Goal: Information Seeking & Learning: Learn about a topic

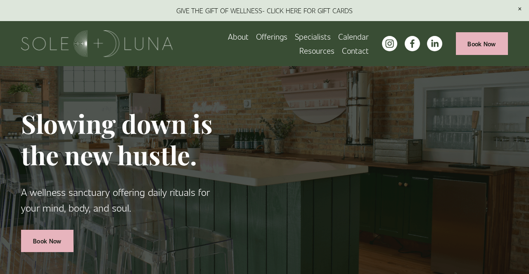
click at [0, 0] on span "Rituals" at bounding box center [0, 0] width 0 height 0
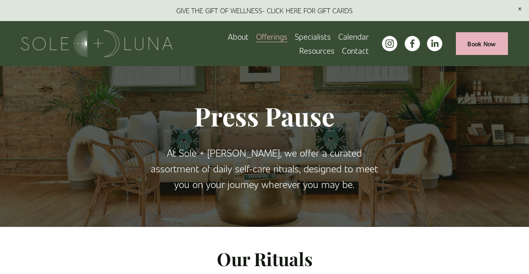
click at [295, 38] on link "Specialists" at bounding box center [313, 36] width 36 height 14
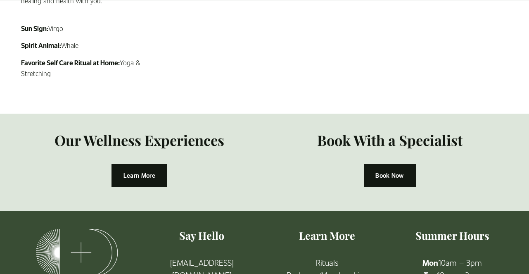
scroll to position [2246, 0]
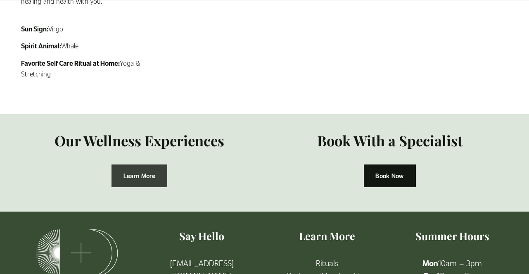
click at [134, 164] on link "Learn More" at bounding box center [139, 175] width 56 height 23
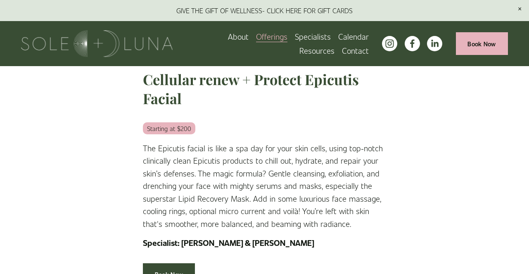
scroll to position [1557, 0]
